Goal: Transaction & Acquisition: Register for event/course

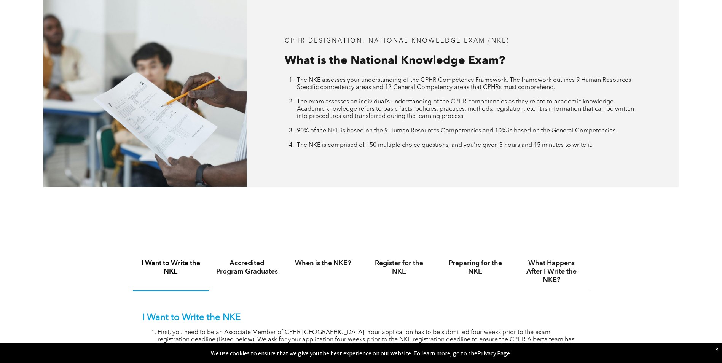
scroll to position [456, 0]
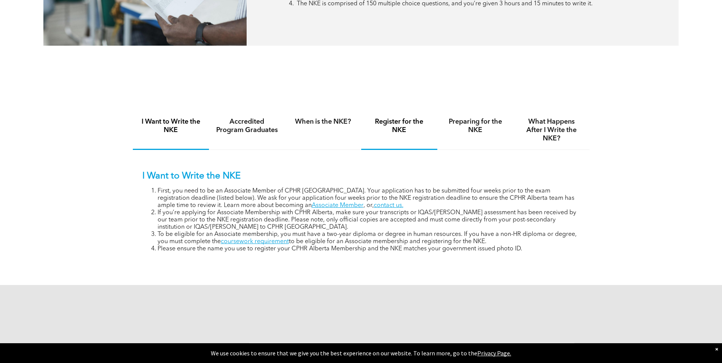
click at [398, 122] on h4 "Register for the NKE" at bounding box center [399, 126] width 62 height 17
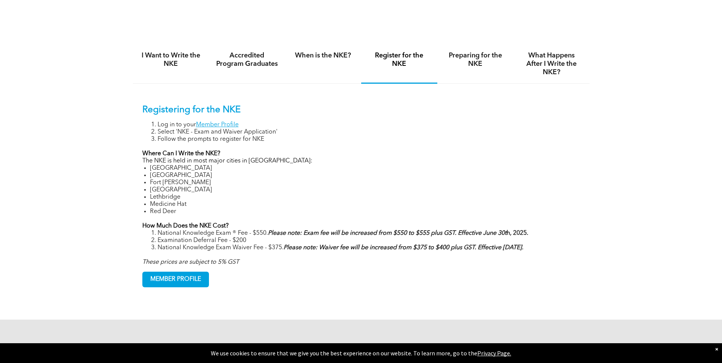
scroll to position [533, 0]
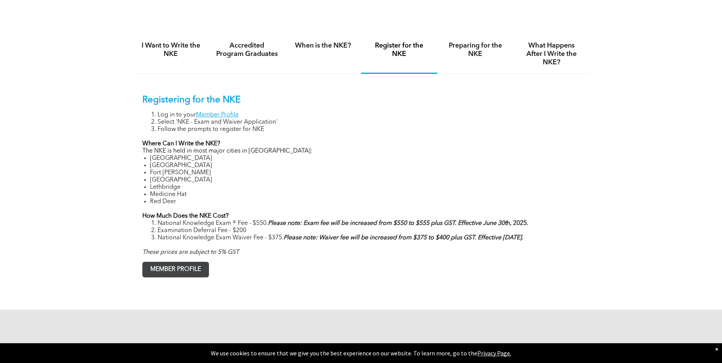
click at [173, 269] on span "MEMBER PROFILE" at bounding box center [176, 269] width 66 height 15
click at [474, 50] on h4 "Preparing for the NKE" at bounding box center [475, 49] width 62 height 17
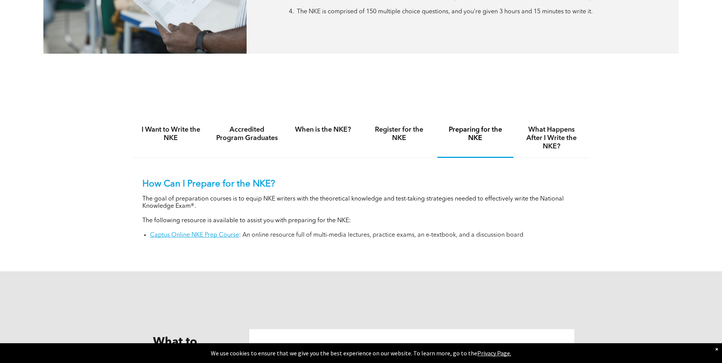
scroll to position [380, 0]
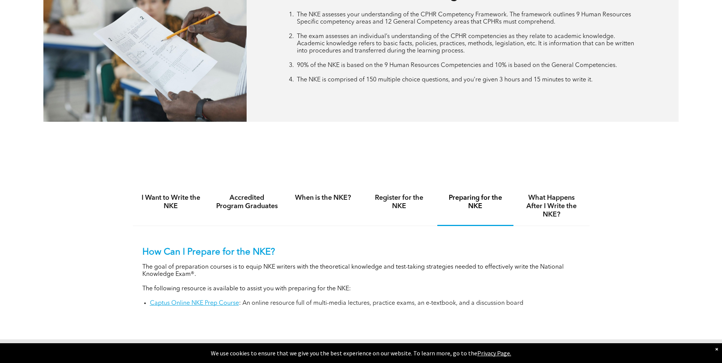
click at [559, 186] on div "I Want to Write the NKE Accredited Program Graduates When is the NKE? Register …" at bounding box center [361, 252] width 456 height 159
click at [556, 207] on h4 "What Happens After I Write the NKE?" at bounding box center [551, 206] width 62 height 25
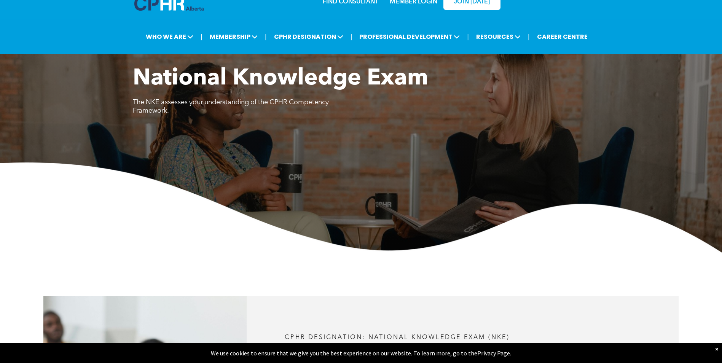
scroll to position [0, 0]
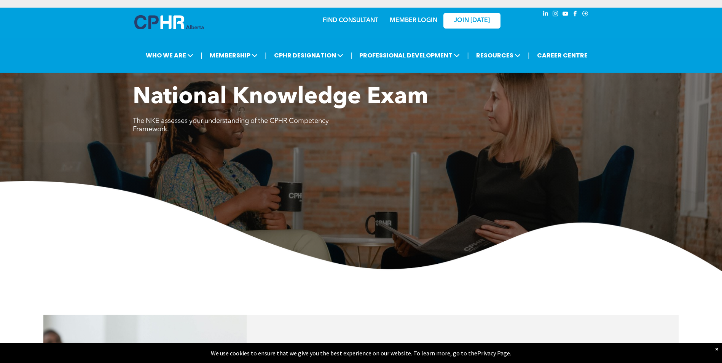
click at [404, 19] on link "MEMBER LOGIN" at bounding box center [414, 20] width 48 height 6
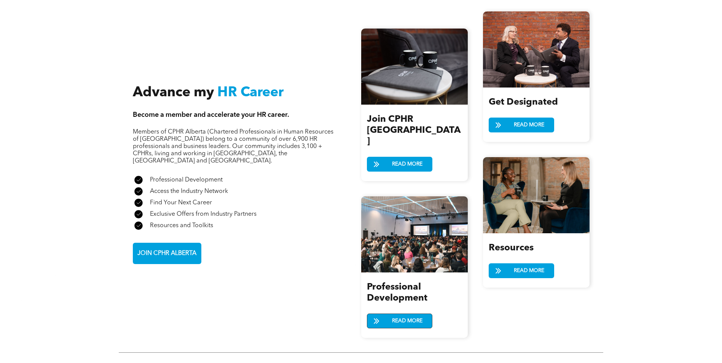
scroll to position [951, 0]
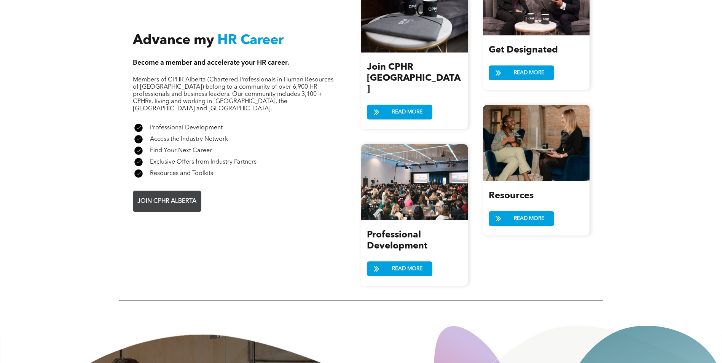
click at [186, 194] on span "JOIN CPHR ALBERTA" at bounding box center [167, 201] width 64 height 15
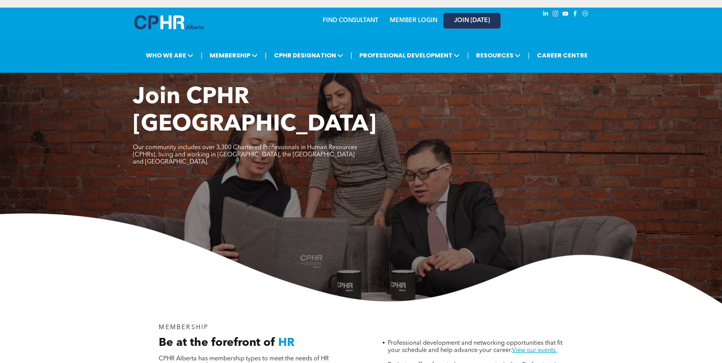
click at [455, 19] on span "JOIN [DATE]" at bounding box center [472, 20] width 36 height 7
